Goal: Obtain resource: Obtain resource

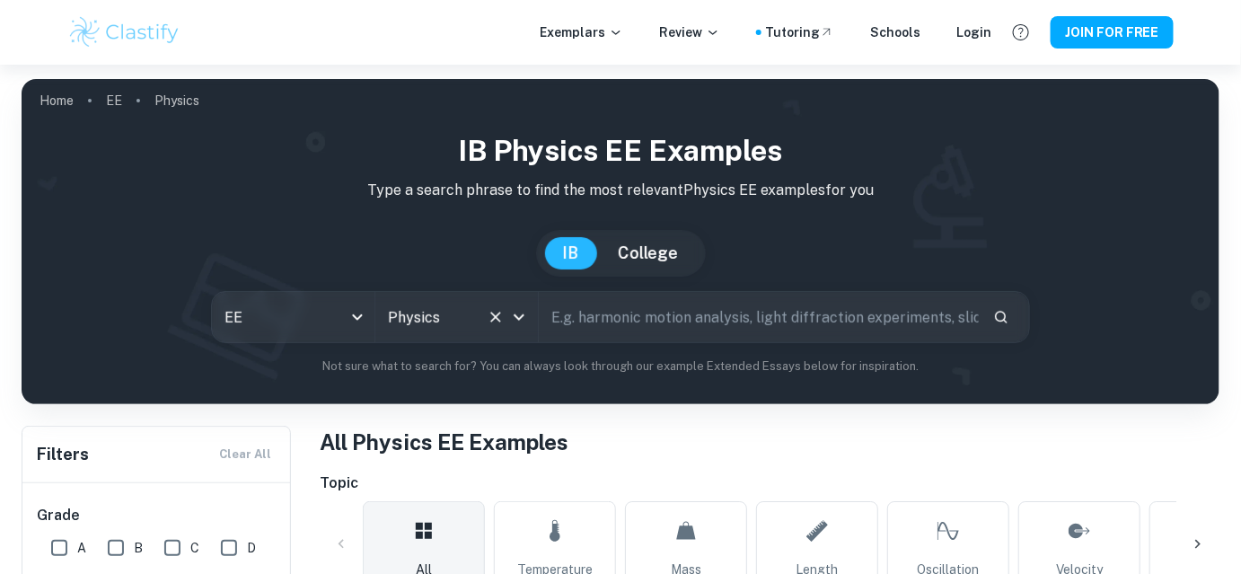
click at [520, 317] on icon "Open" at bounding box center [519, 317] width 11 height 6
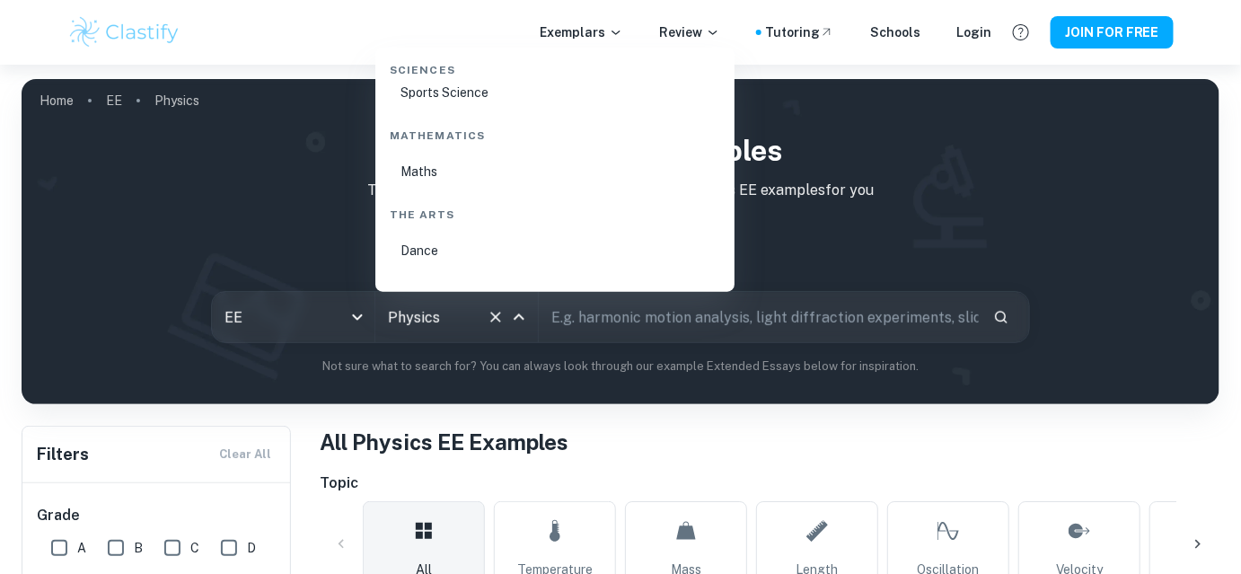
scroll to position [2919, 0]
click at [435, 123] on div "Mathematics" at bounding box center [555, 120] width 345 height 38
click at [421, 160] on li "Maths" at bounding box center [555, 159] width 345 height 41
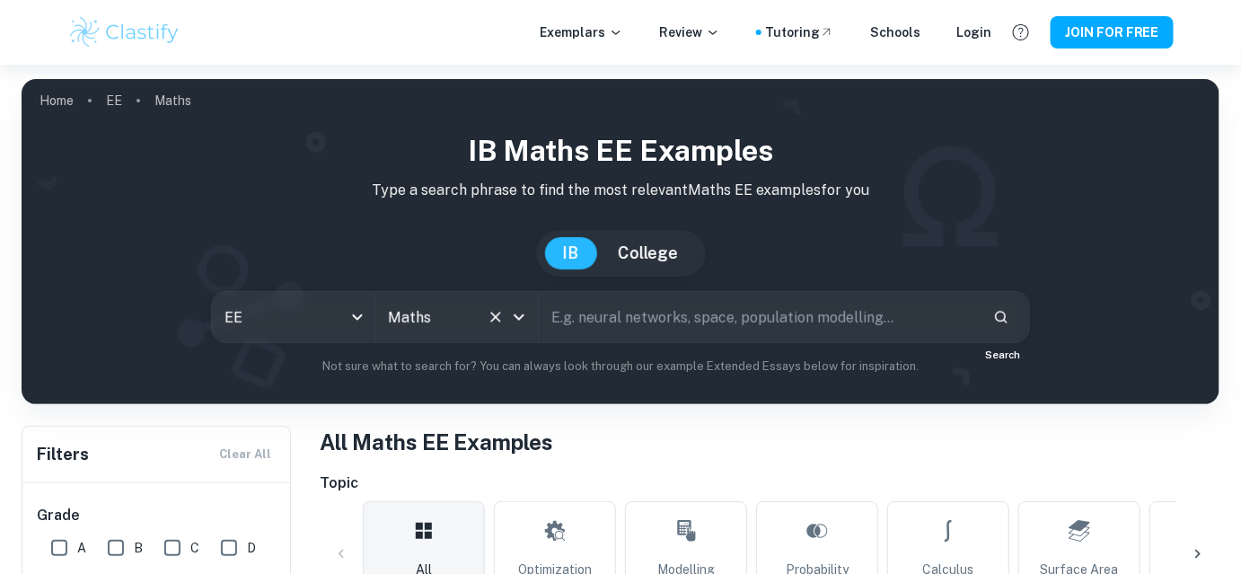
click at [1001, 315] on icon "Search" at bounding box center [1001, 317] width 16 height 16
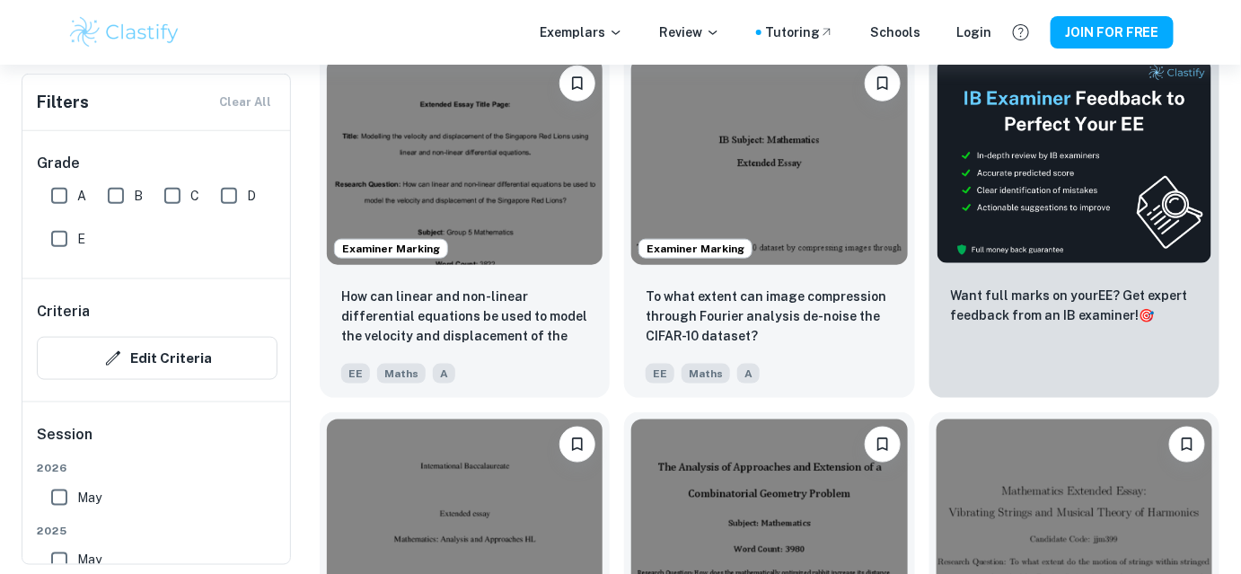
scroll to position [569, 0]
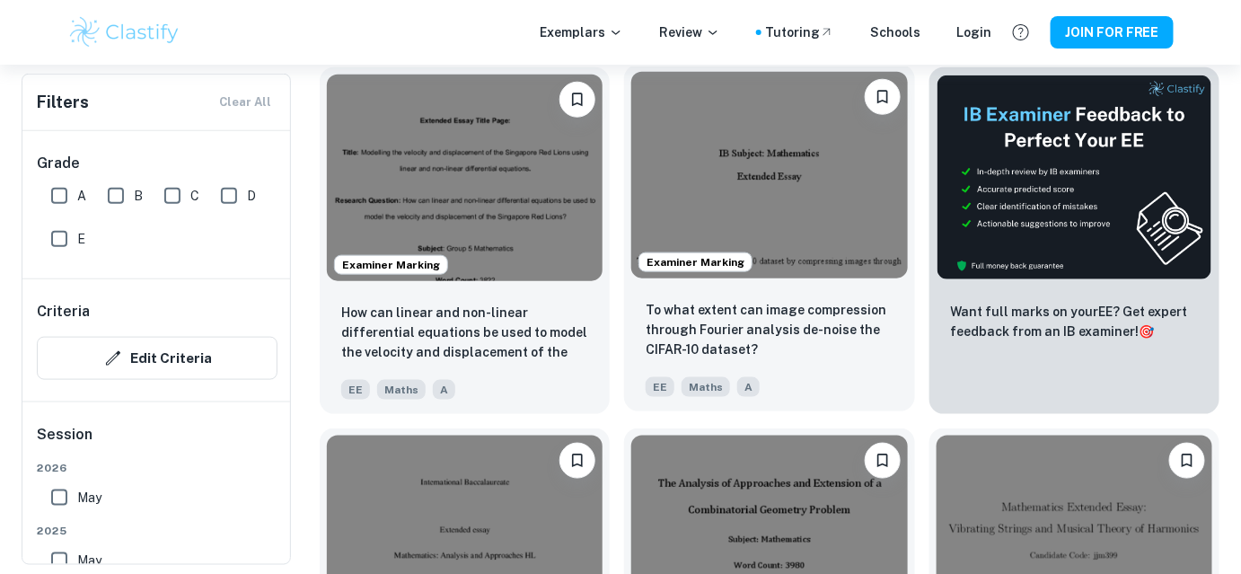
click at [818, 149] on img at bounding box center [769, 175] width 276 height 207
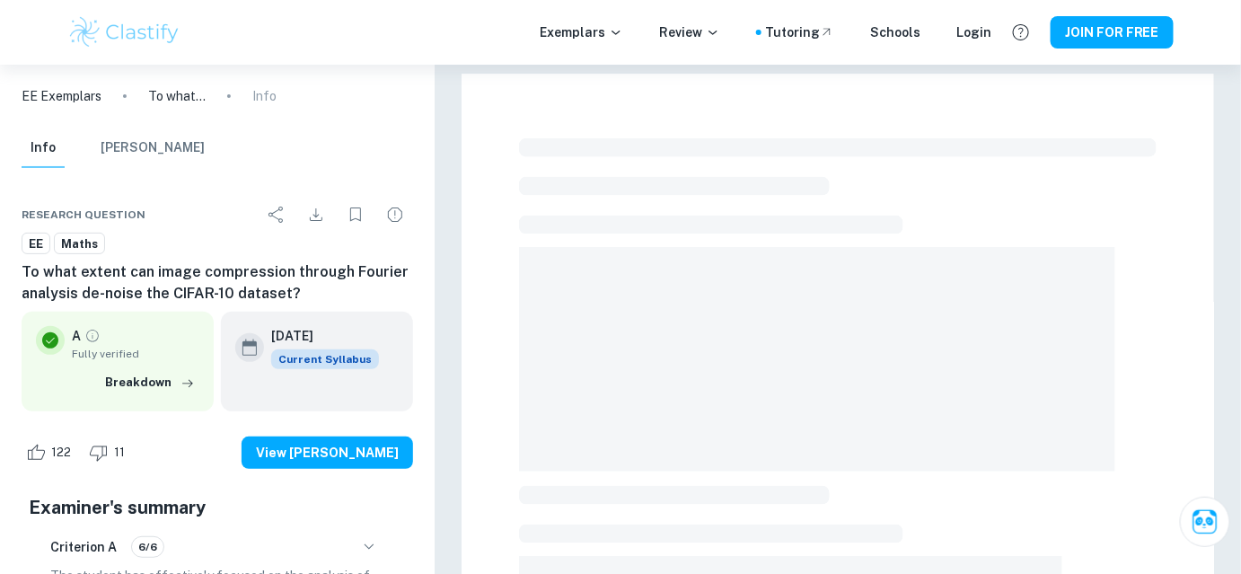
click at [763, 343] on span at bounding box center [817, 359] width 596 height 225
click at [315, 215] on icon "Download" at bounding box center [316, 215] width 22 height 22
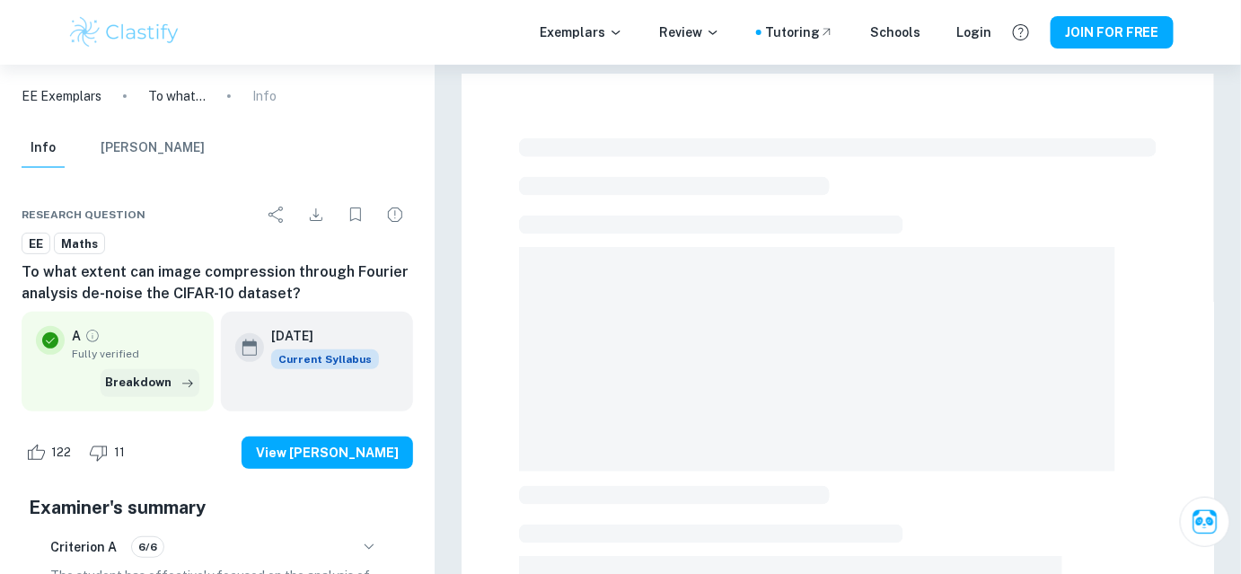
click at [136, 386] on button "Breakdown" at bounding box center [150, 382] width 99 height 27
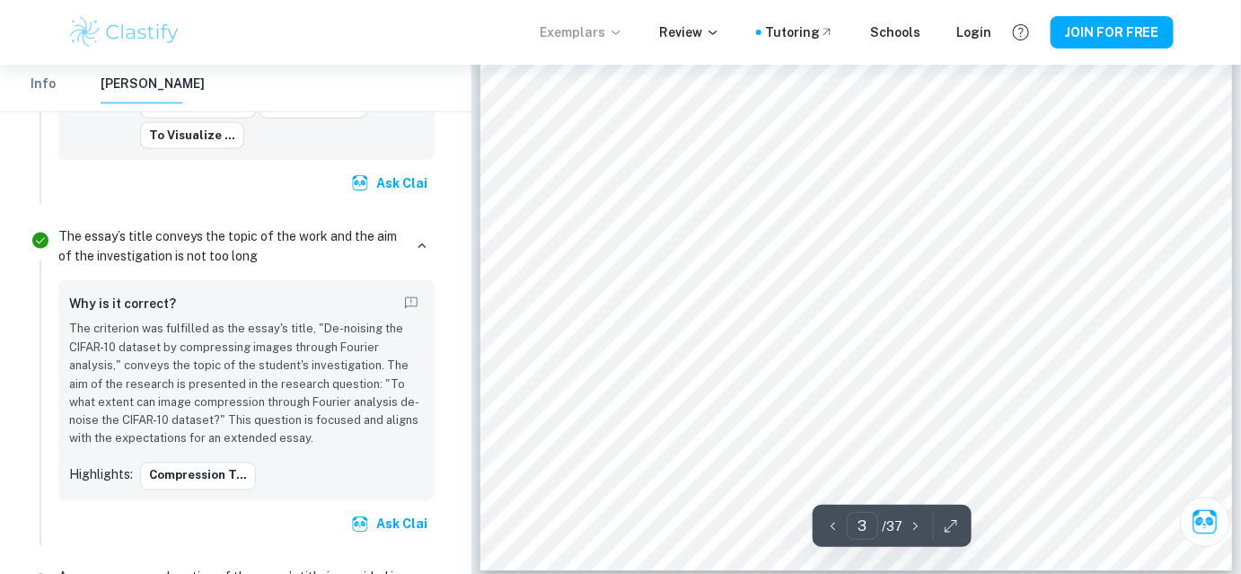
scroll to position [2691, 0]
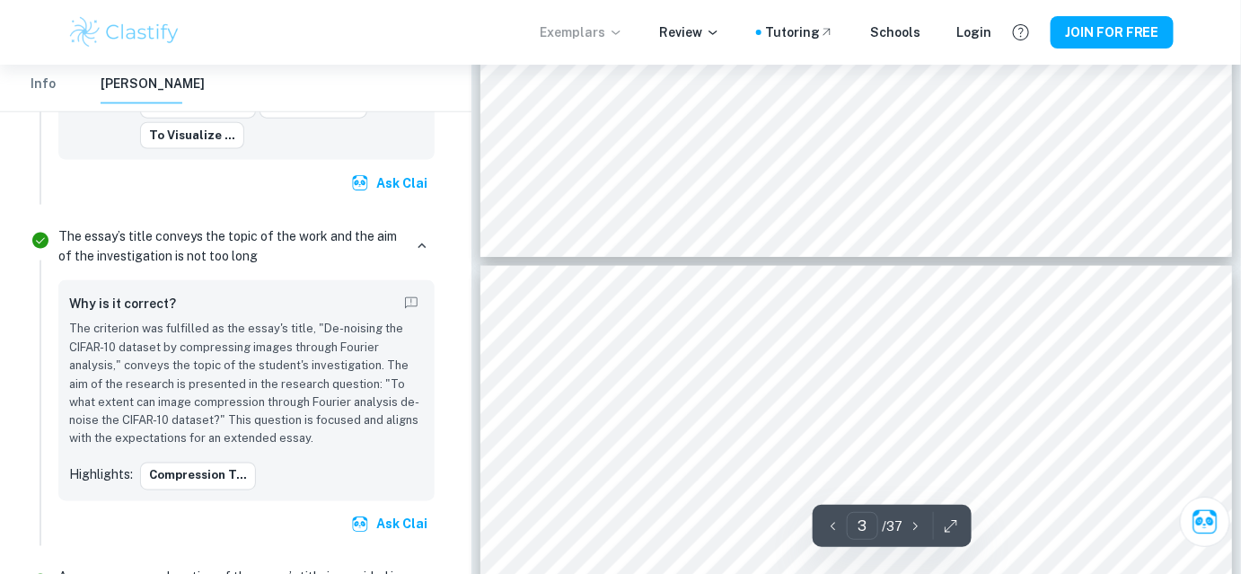
type input "4"
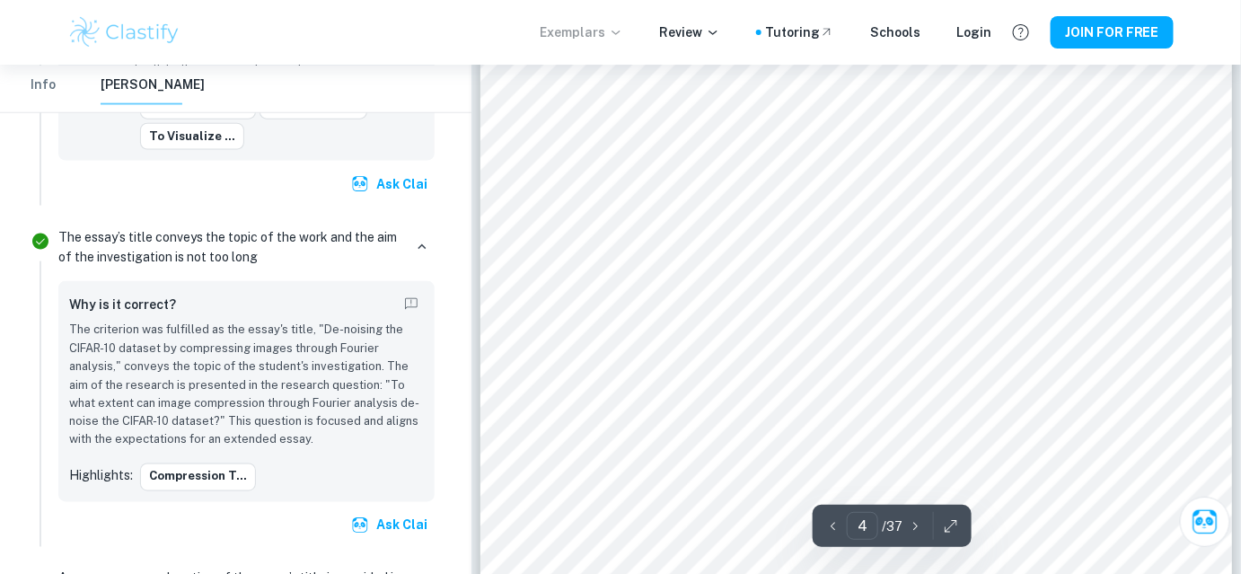
scroll to position [3533, 0]
